Goal: Information Seeking & Learning: Learn about a topic

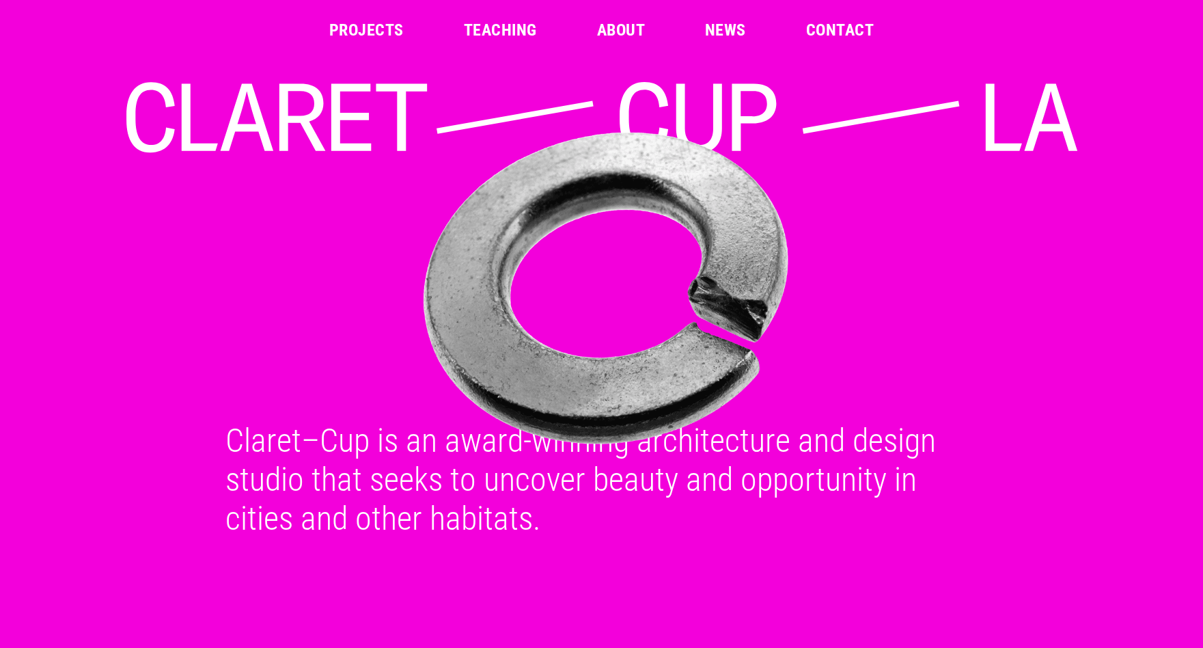
click at [379, 22] on link "Projects" at bounding box center [366, 30] width 74 height 16
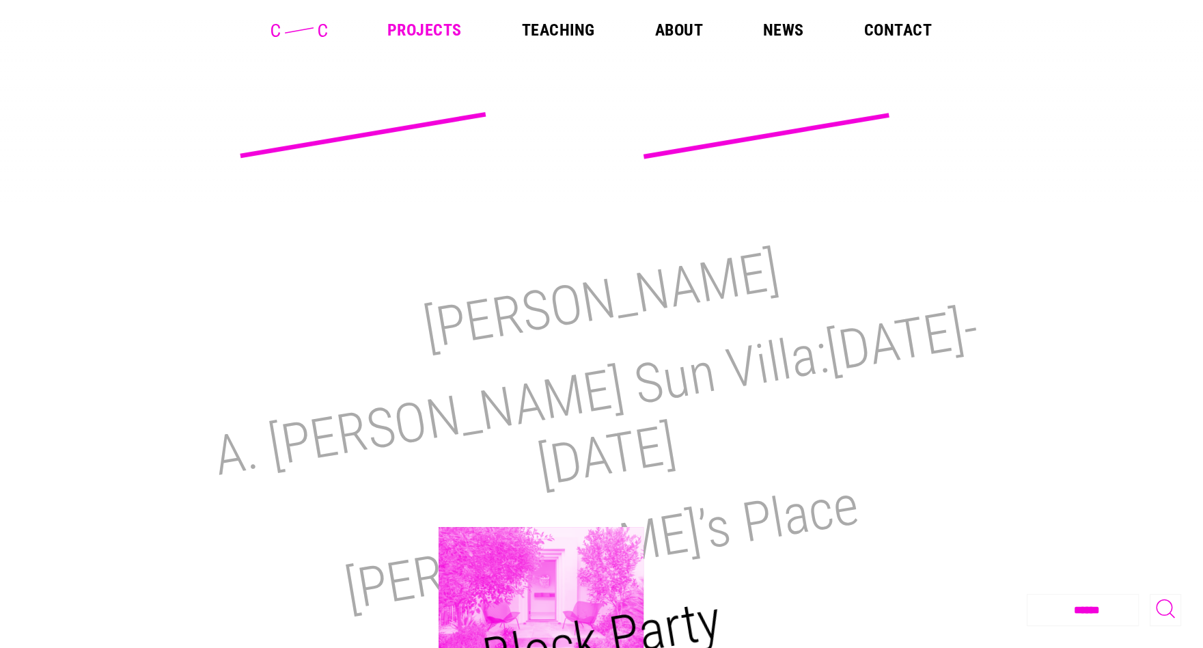
scroll to position [137, 0]
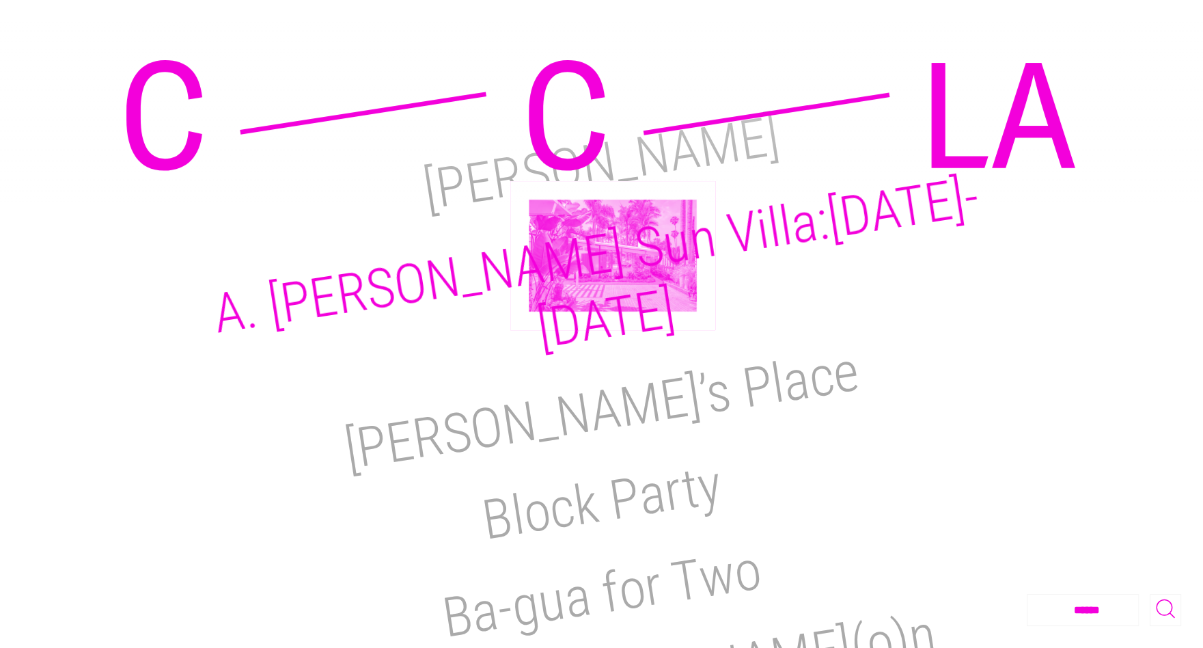
click at [613, 255] on h2 "A. [PERSON_NAME] Sun Villa:[DATE]-[DATE]" at bounding box center [597, 262] width 774 height 197
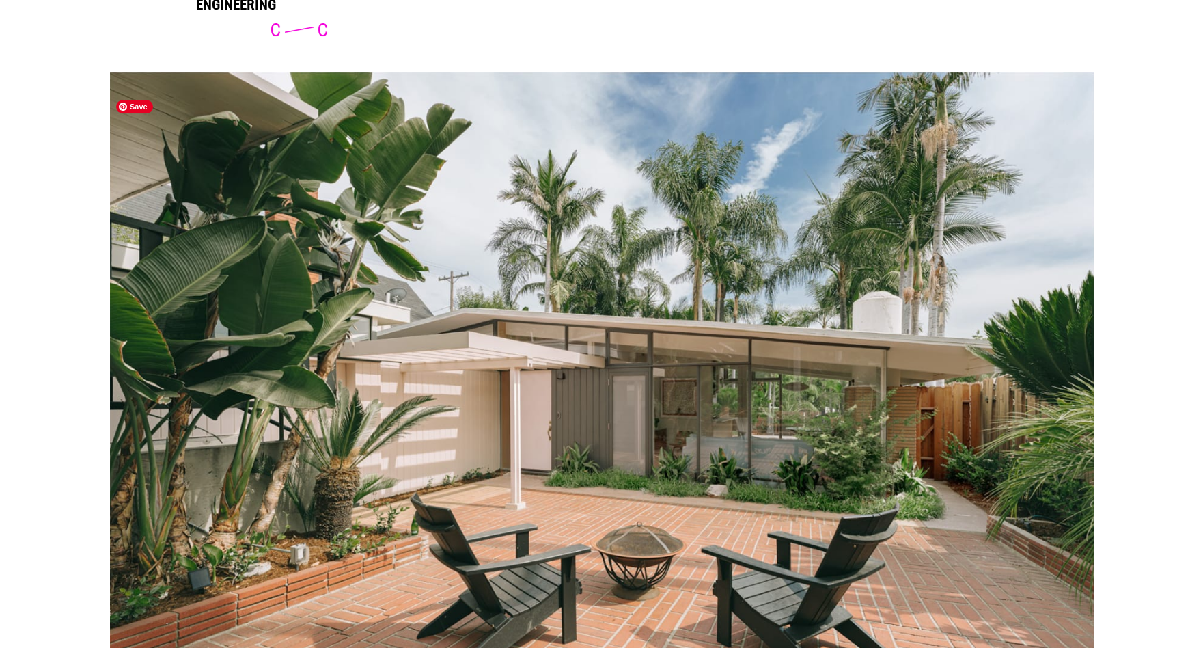
scroll to position [1230, 0]
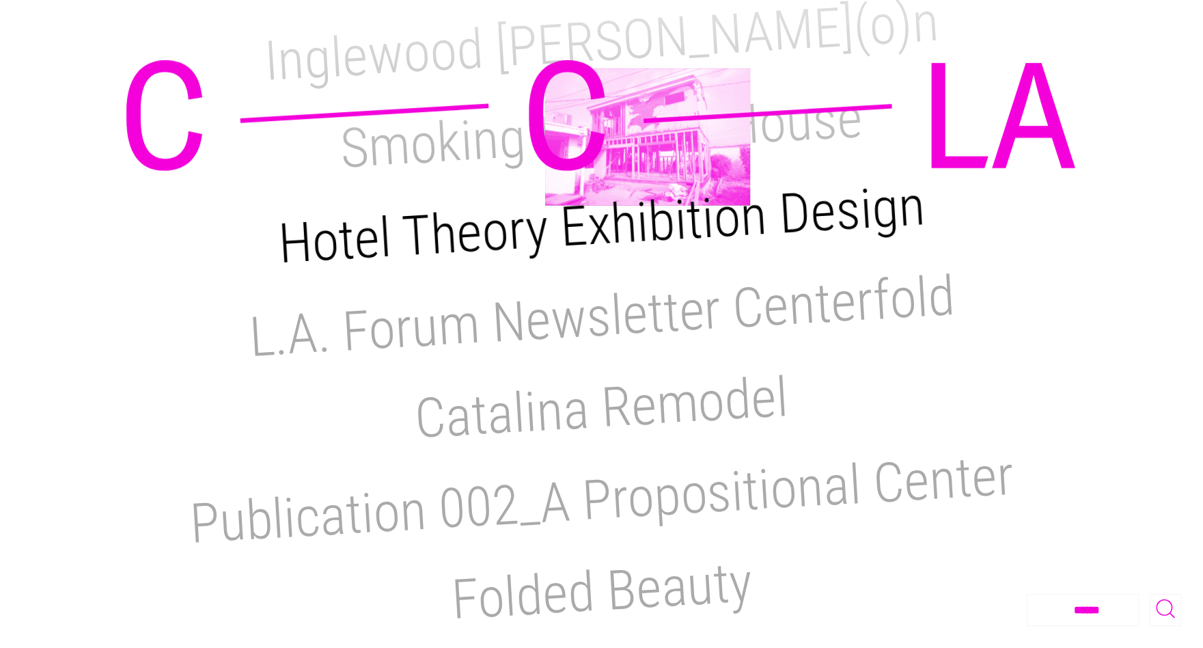
scroll to position [820, 0]
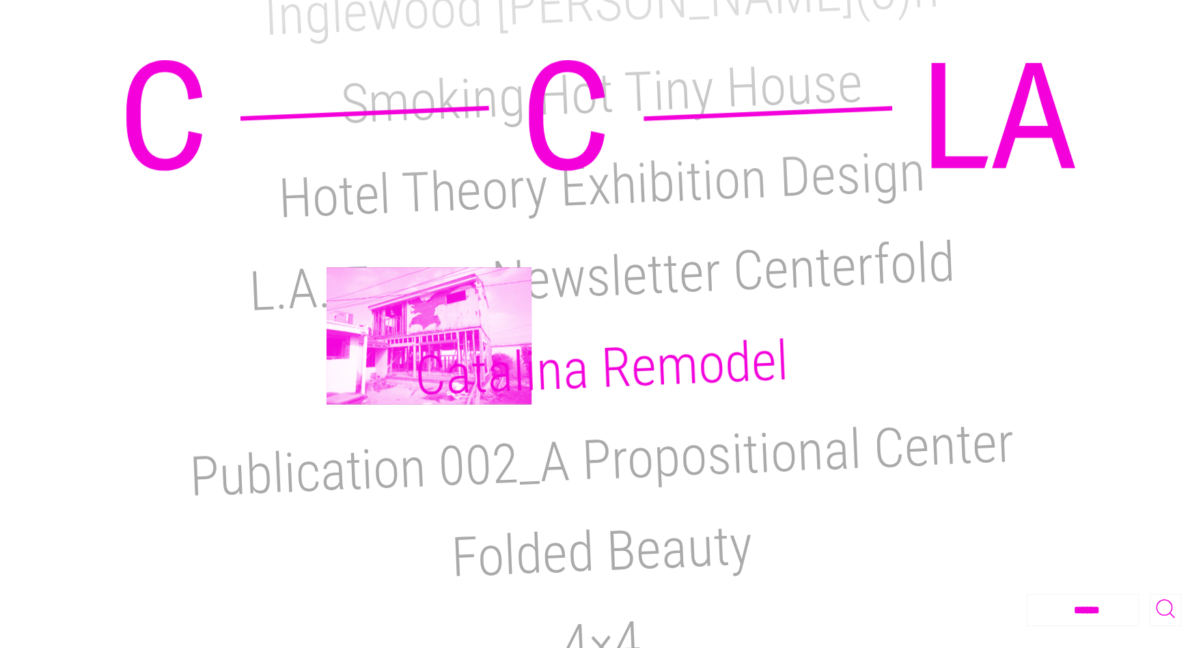
click at [429, 335] on h2 "Catalina Remodel" at bounding box center [601, 369] width 376 height 80
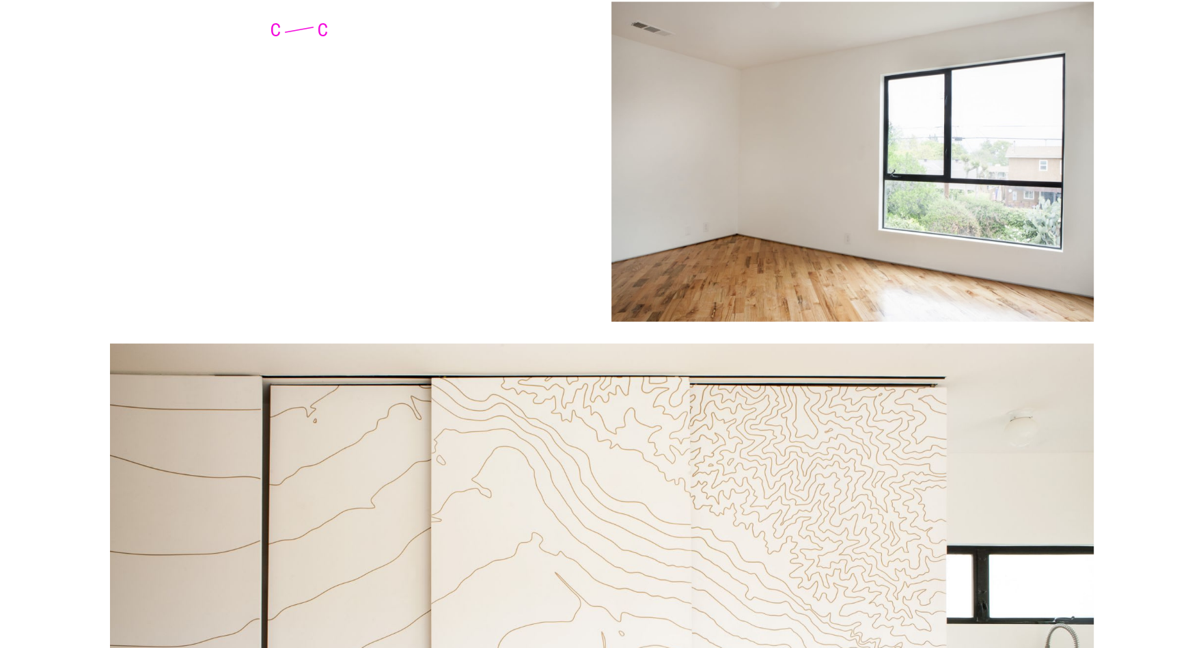
scroll to position [3484, 0]
